Goal: Task Accomplishment & Management: Use online tool/utility

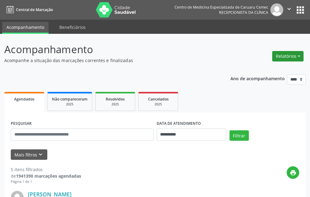
click at [285, 60] on button "Relatórios" at bounding box center [288, 56] width 31 height 10
click at [273, 66] on link "Agendamentos" at bounding box center [271, 69] width 66 height 9
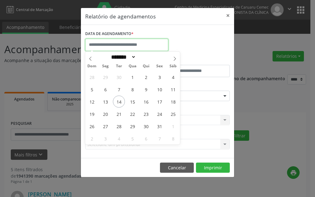
click at [133, 50] on body "**********" at bounding box center [157, 98] width 315 height 197
click at [119, 104] on span "14" at bounding box center [119, 102] width 12 height 12
type input "**********"
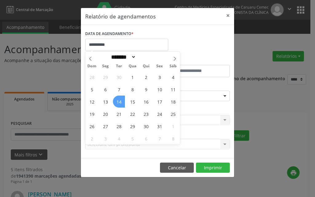
click at [119, 104] on span "14" at bounding box center [119, 102] width 12 height 12
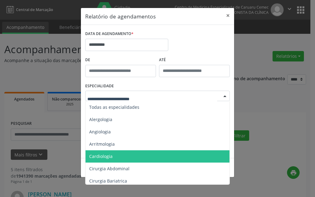
click at [103, 154] on span "Cardiologia" at bounding box center [100, 156] width 23 height 6
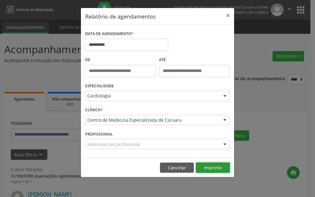
click at [211, 168] on button "Imprimir" at bounding box center [213, 168] width 34 height 10
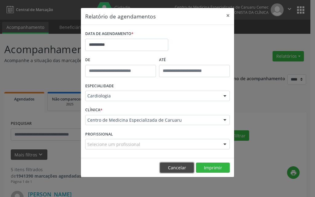
drag, startPoint x: 188, startPoint y: 165, endPoint x: 158, endPoint y: 2, distance: 165.4
click at [187, 161] on footer "Cancelar Imprimir" at bounding box center [157, 167] width 153 height 19
click at [168, 169] on button "Cancelar" at bounding box center [177, 168] width 34 height 10
